Goal: Information Seeking & Learning: Check status

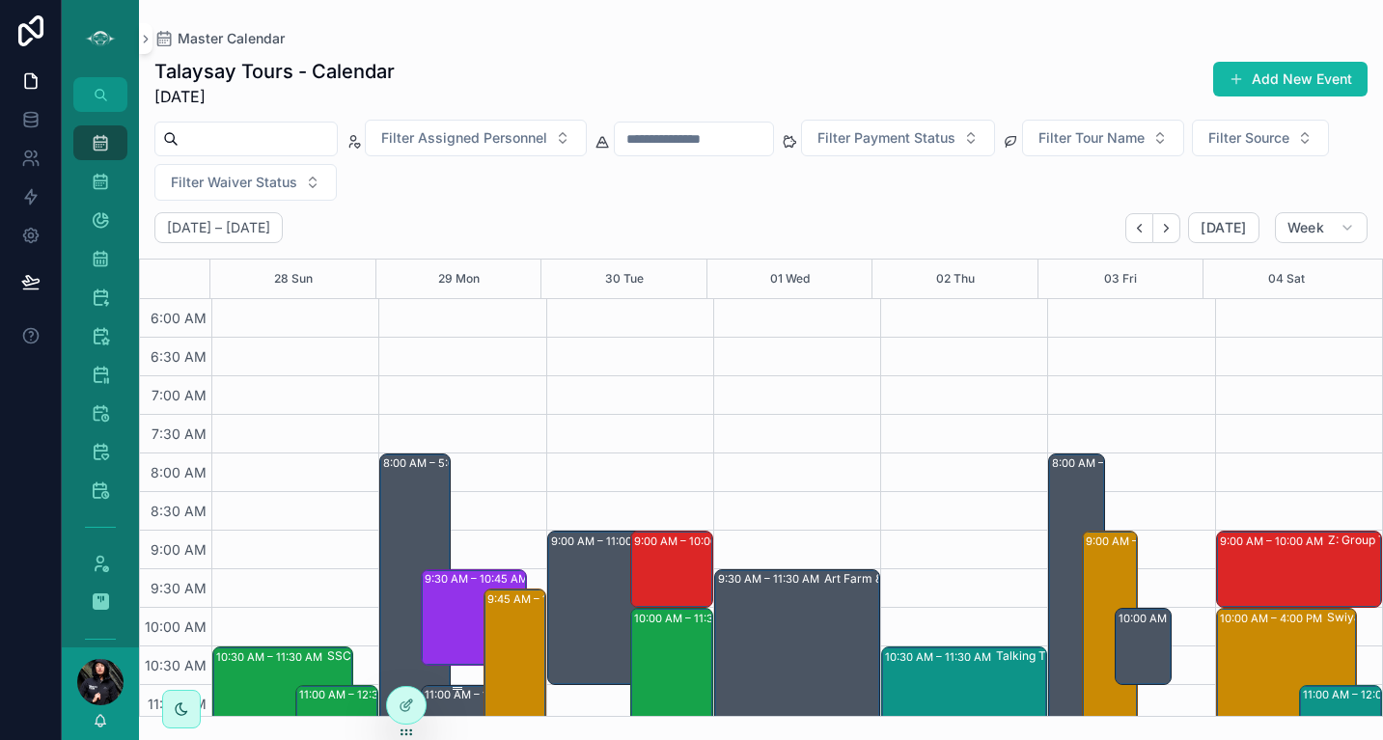
scroll to position [476, 0]
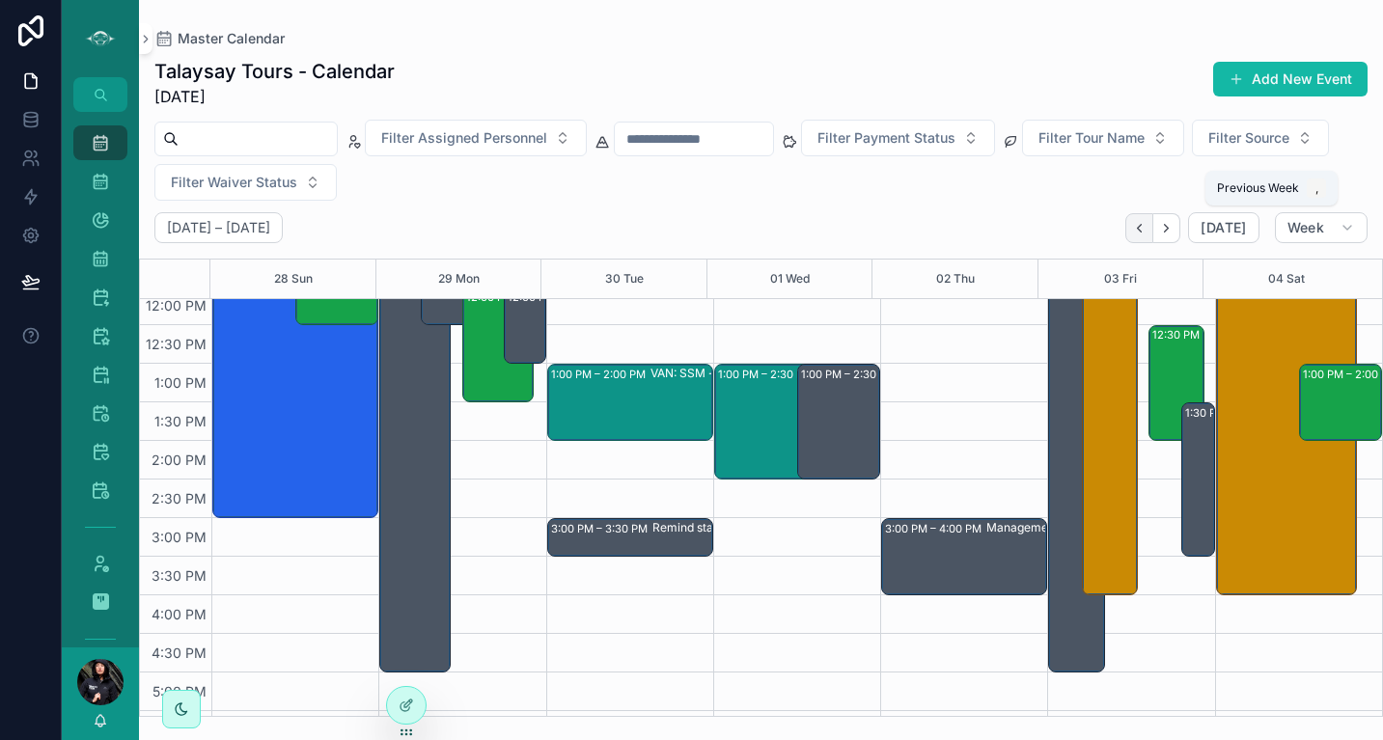
click at [1147, 226] on icon "Back" at bounding box center [1139, 228] width 14 height 14
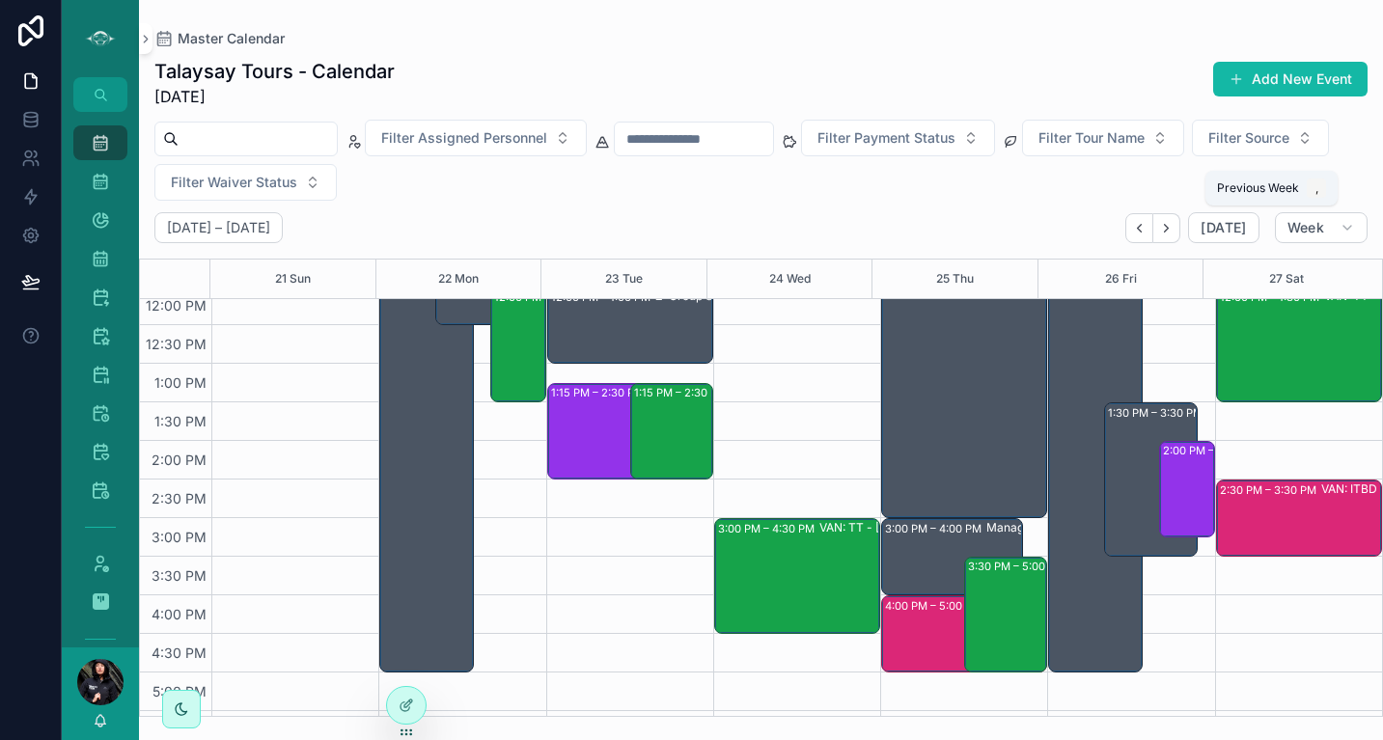
click at [1147, 226] on icon "Back" at bounding box center [1139, 228] width 14 height 14
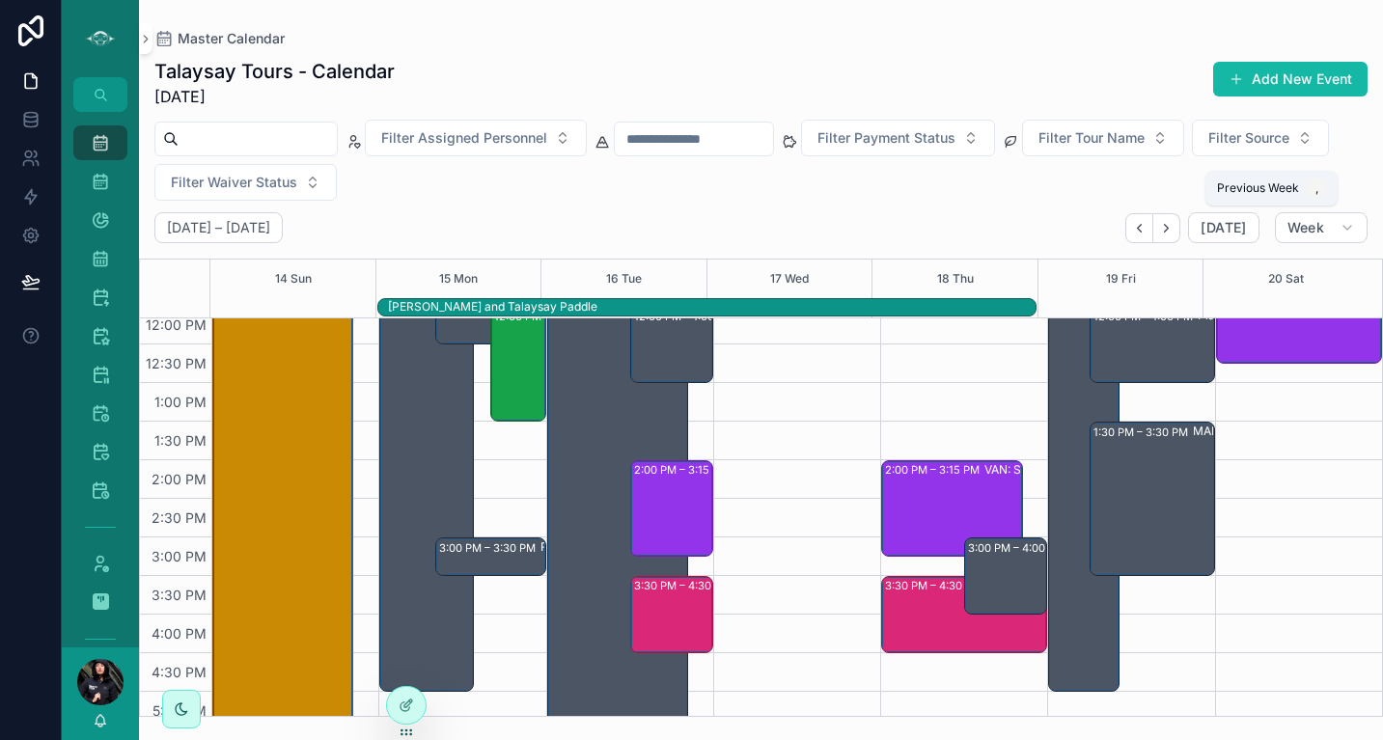
click at [1147, 226] on icon "Back" at bounding box center [1139, 228] width 14 height 14
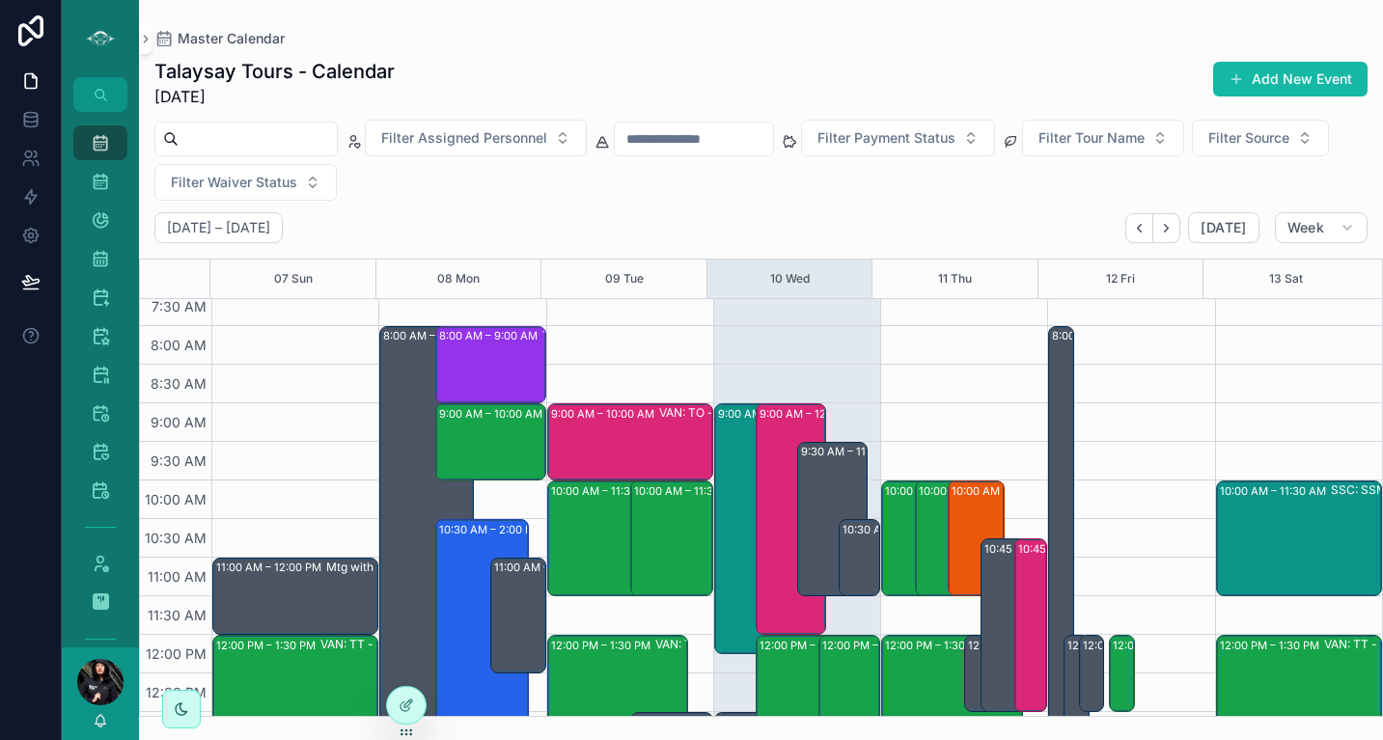
scroll to position [133, 0]
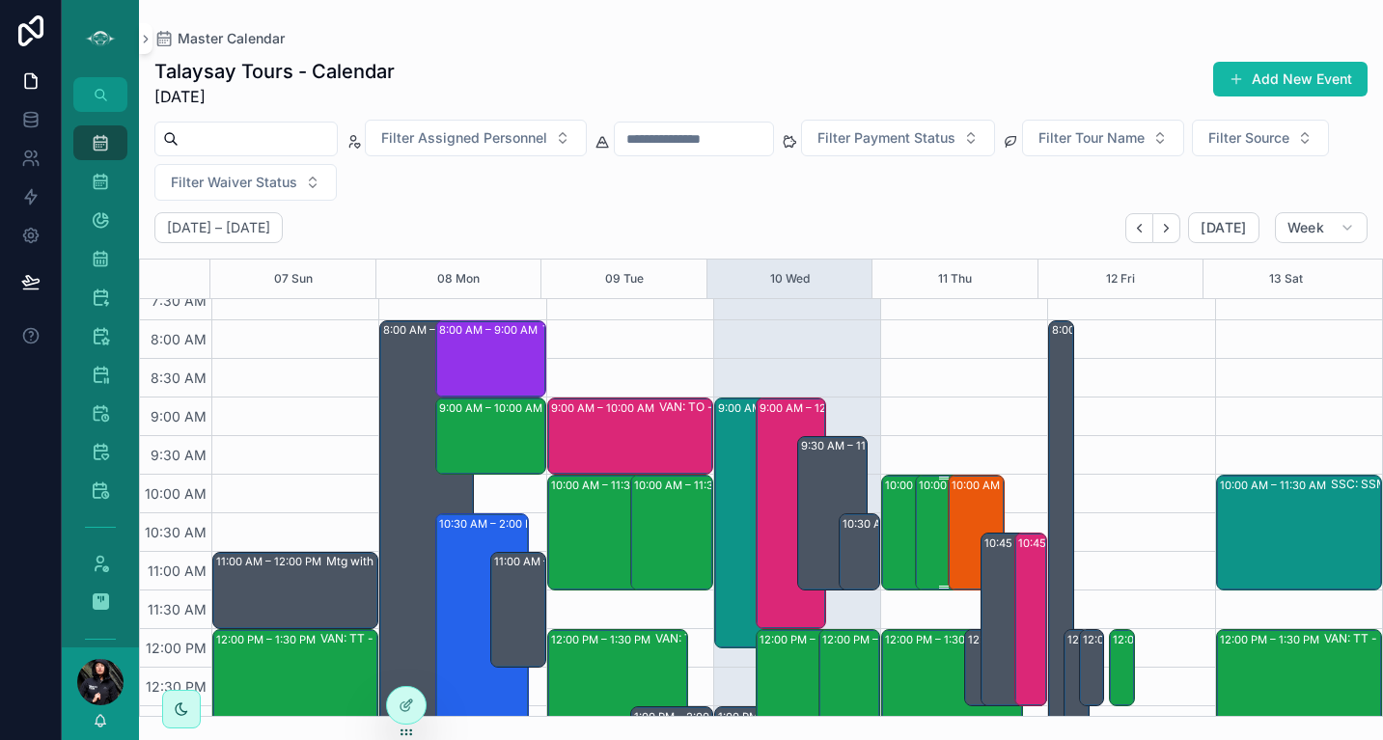
click at [919, 517] on div "10:00 AM – 11:30 AM VAN: TT - [PERSON_NAME] (2) [PERSON_NAME], TW:TGME-KAZQ" at bounding box center [944, 533] width 51 height 112
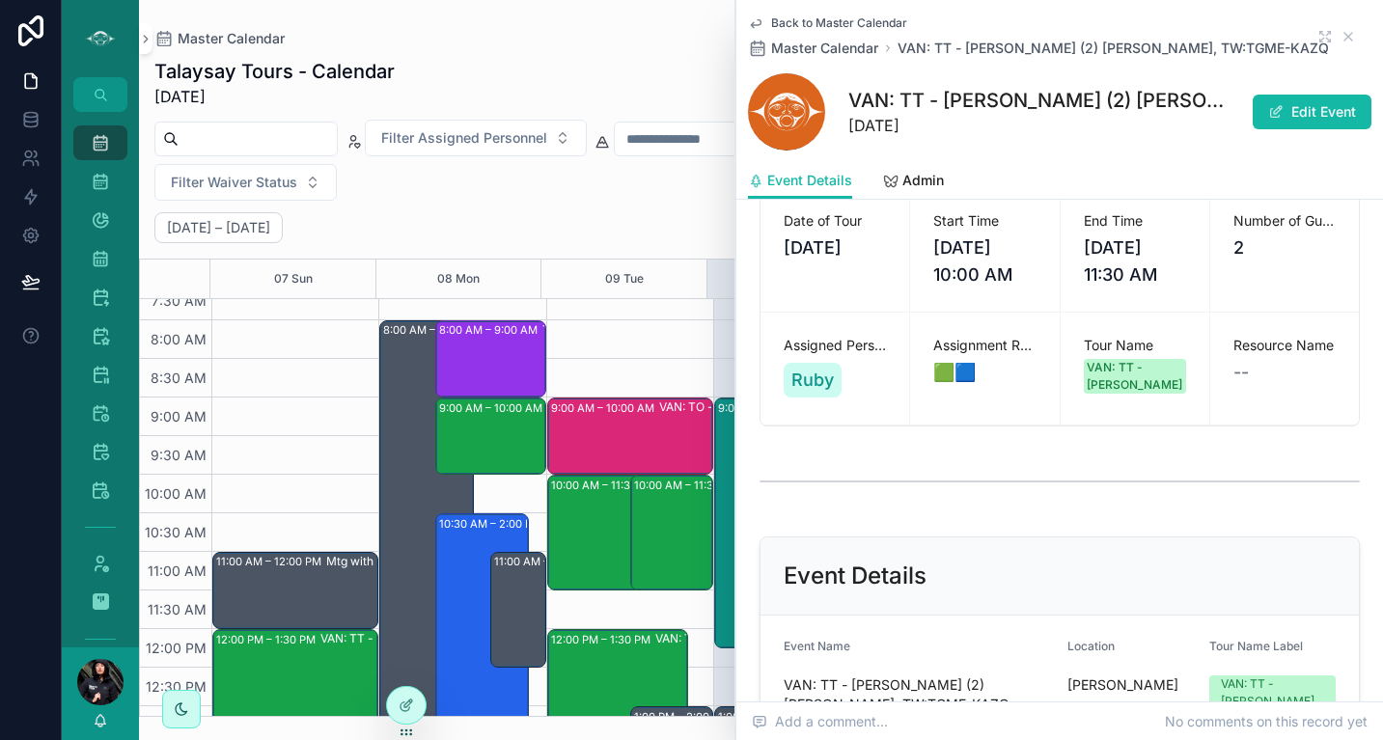
scroll to position [165, 0]
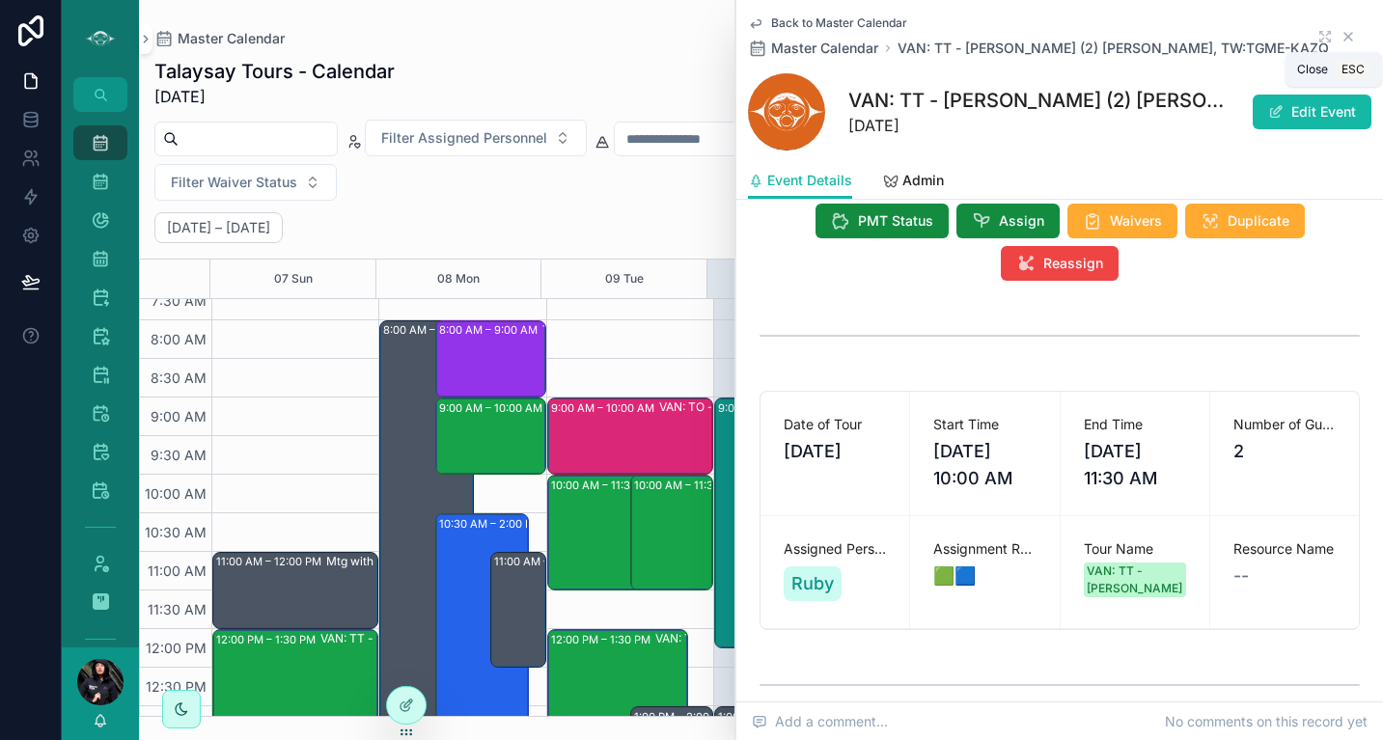
click at [1341, 30] on icon "scrollable content" at bounding box center [1348, 36] width 15 height 15
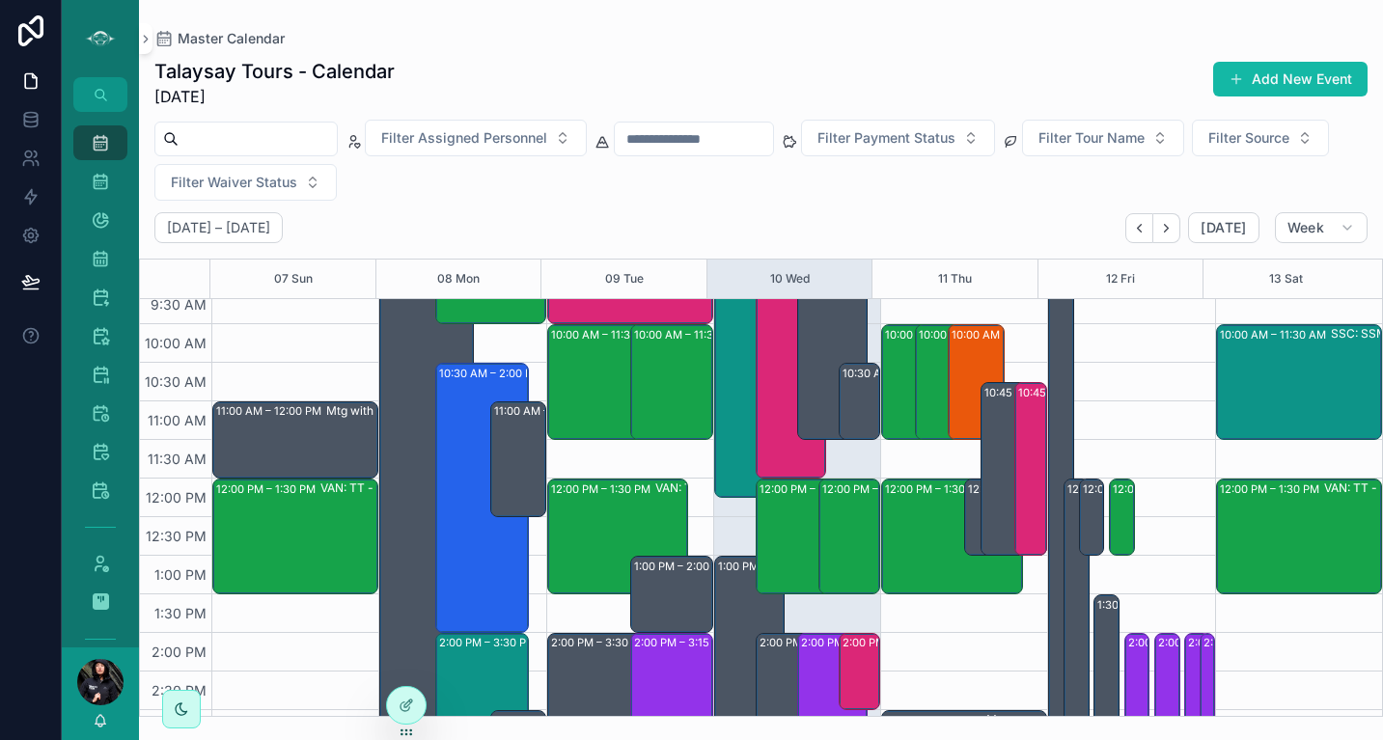
scroll to position [287, 0]
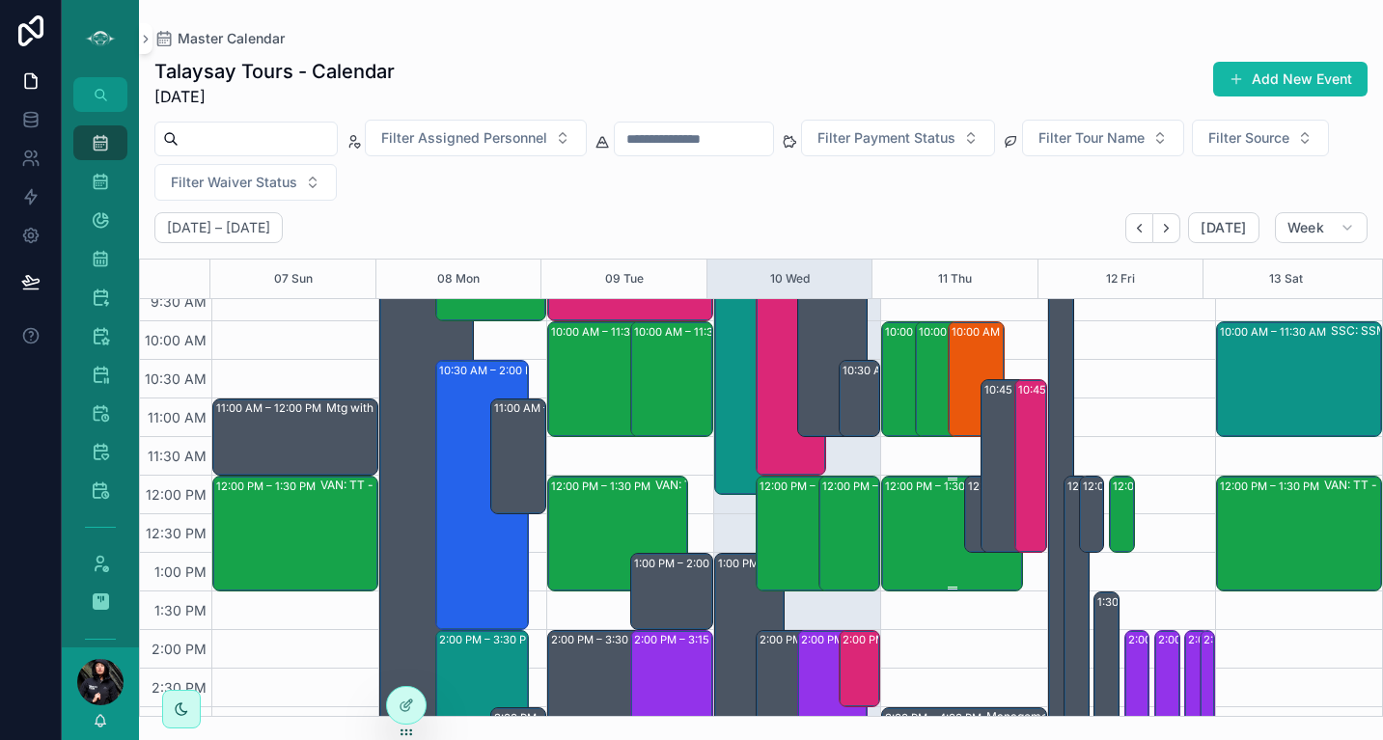
click at [920, 513] on div "12:00 PM – 1:30 PM VAN:TT - [PERSON_NAME] (12) [PERSON_NAME], TW:VCKC-QXNR" at bounding box center [952, 534] width 135 height 112
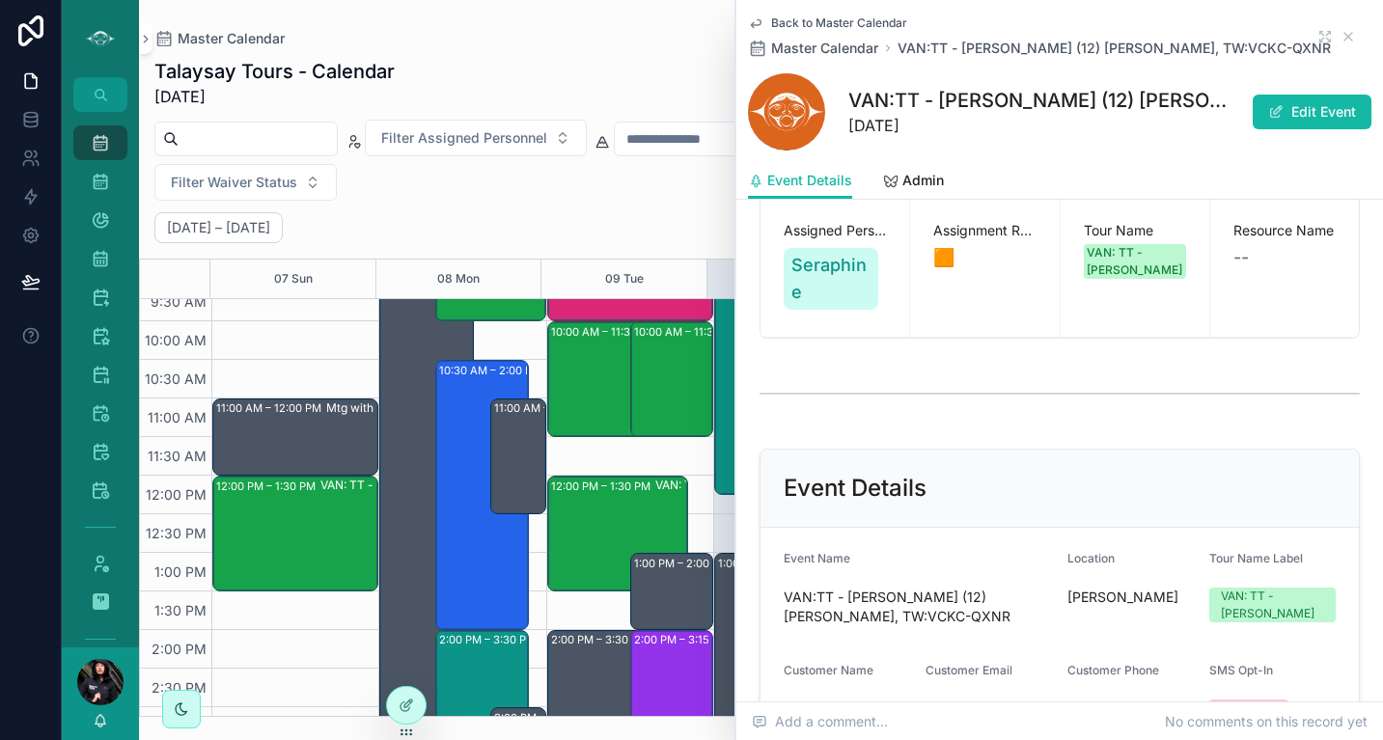
scroll to position [8, 0]
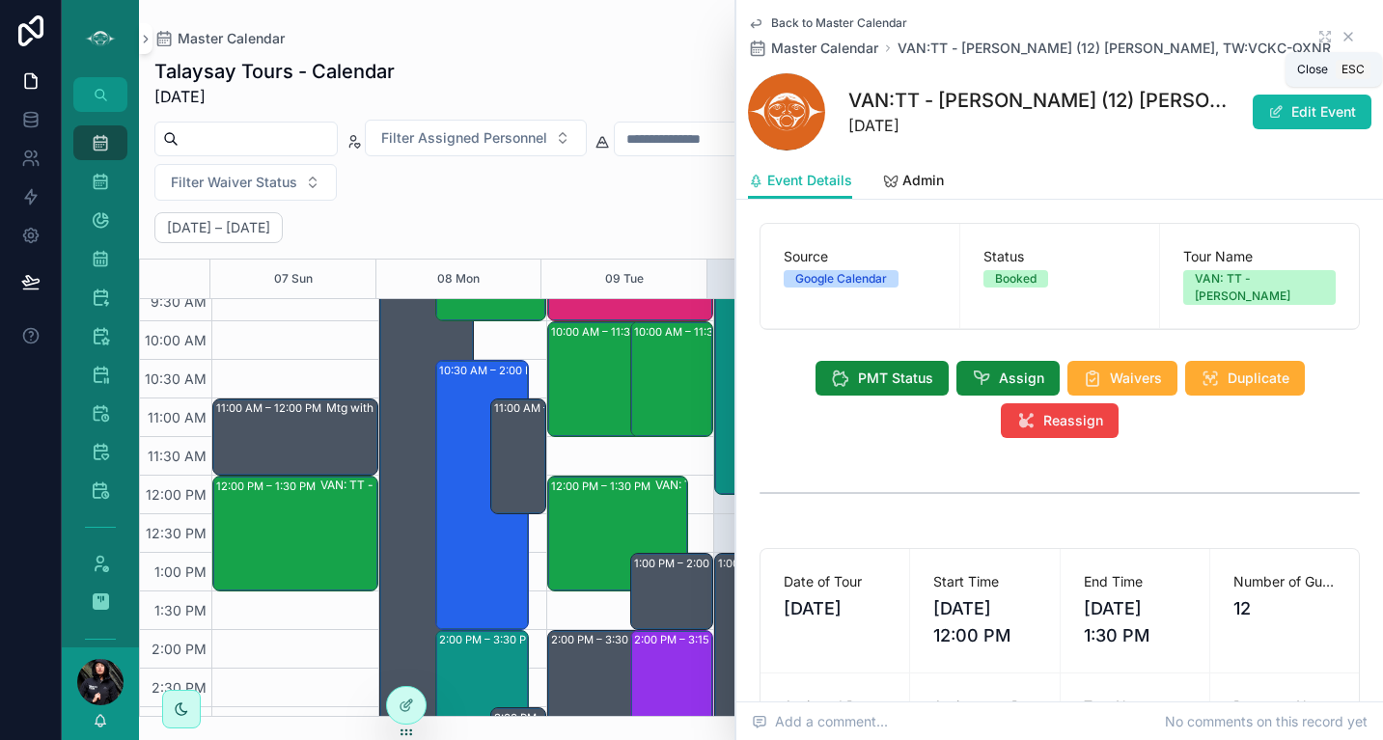
click at [1341, 39] on icon "scrollable content" at bounding box center [1348, 36] width 15 height 15
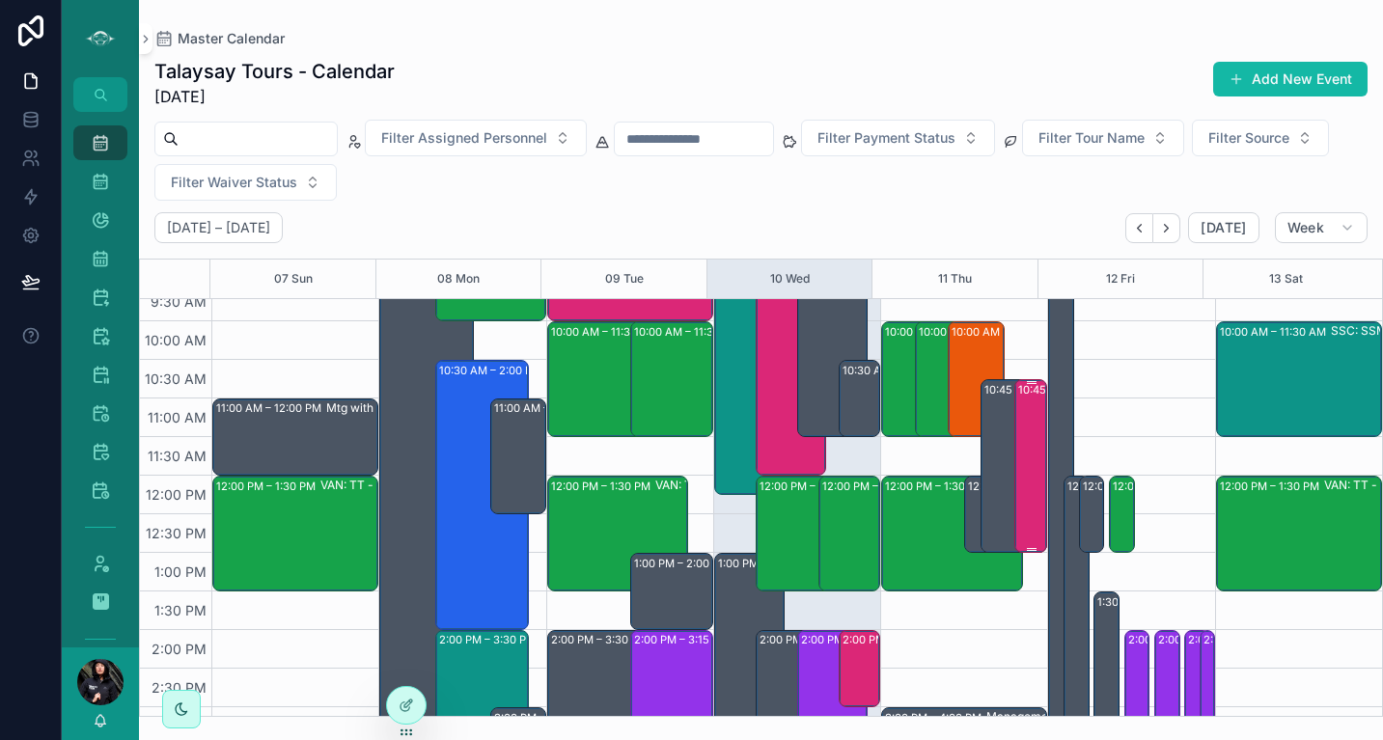
click at [1018, 464] on div "10:45 AM – 1:00 PM VAN: Workshop- ITBW (30) [PERSON_NAME] |FNHA Oral Health, TW…" at bounding box center [1031, 466] width 27 height 170
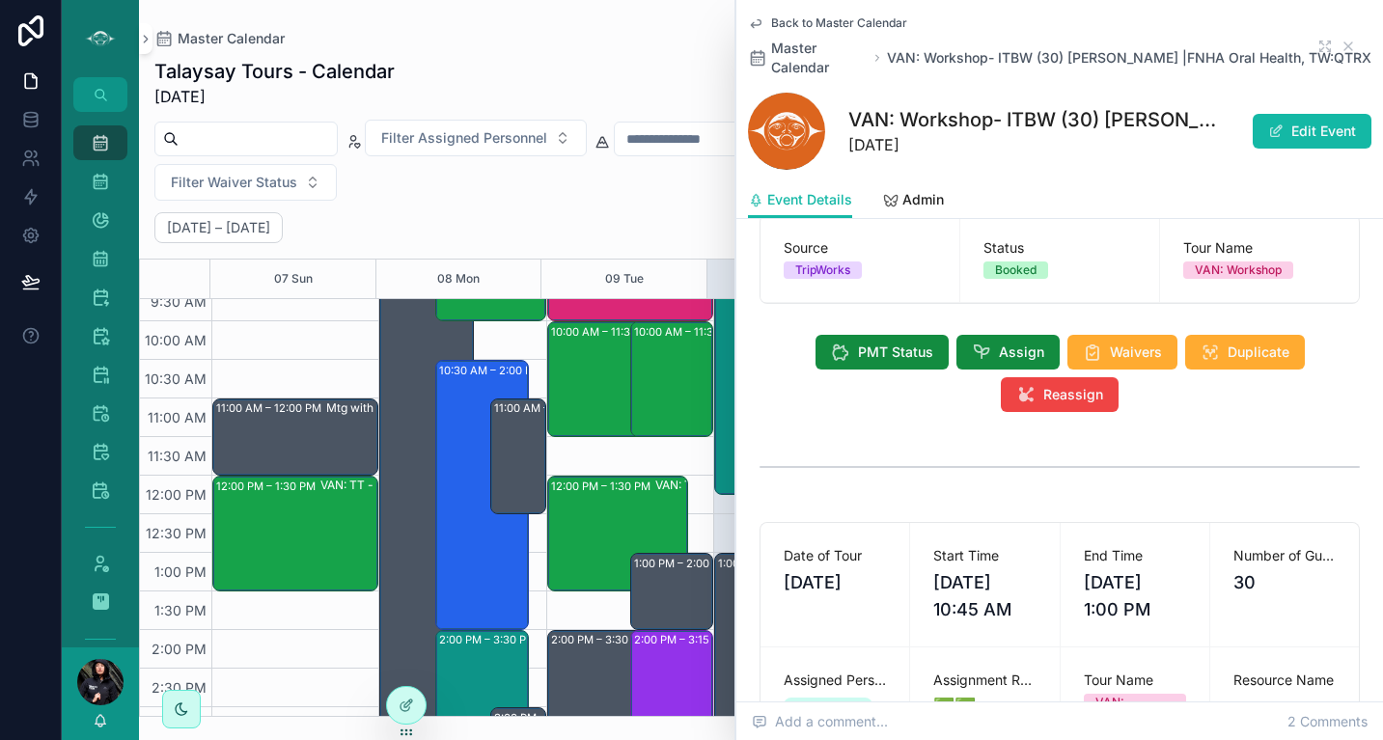
scroll to position [2, 0]
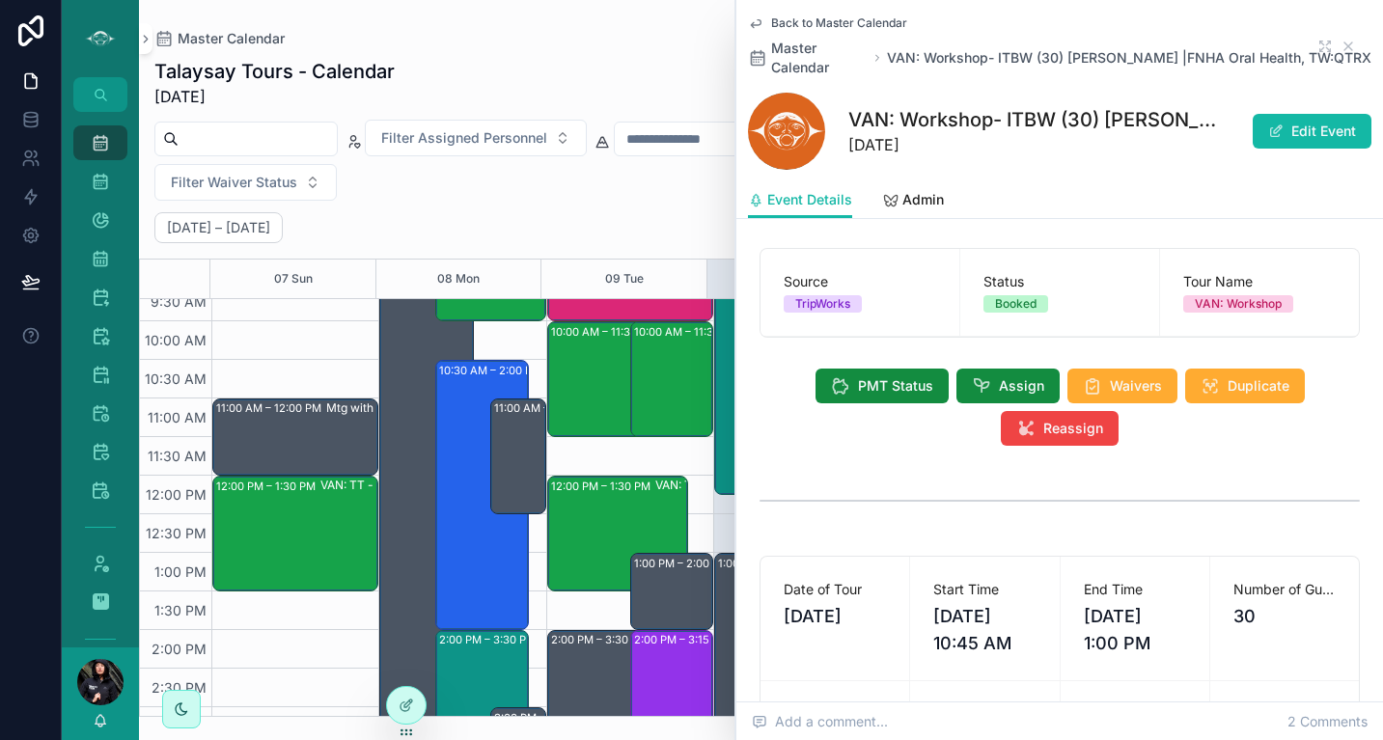
click at [763, 21] on link "Back to Master Calendar" at bounding box center [827, 22] width 159 height 15
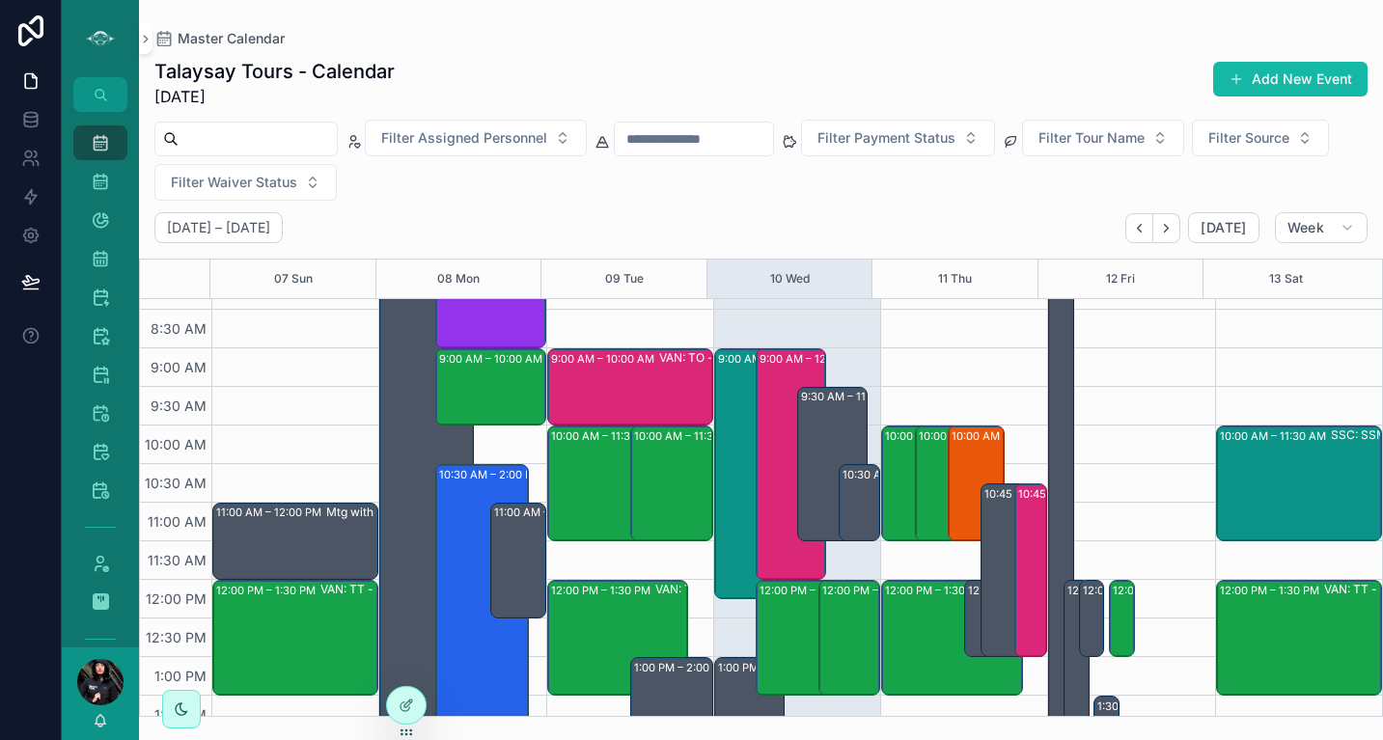
scroll to position [196, 0]
